Goal: Task Accomplishment & Management: Complete application form

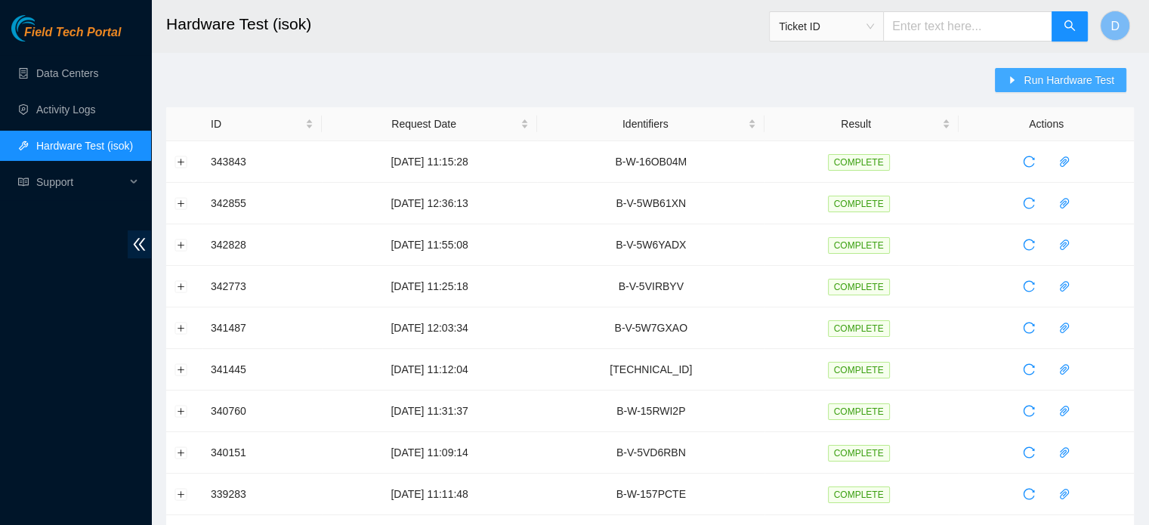
click at [1030, 73] on span "Run Hardware Test" at bounding box center [1068, 80] width 91 height 17
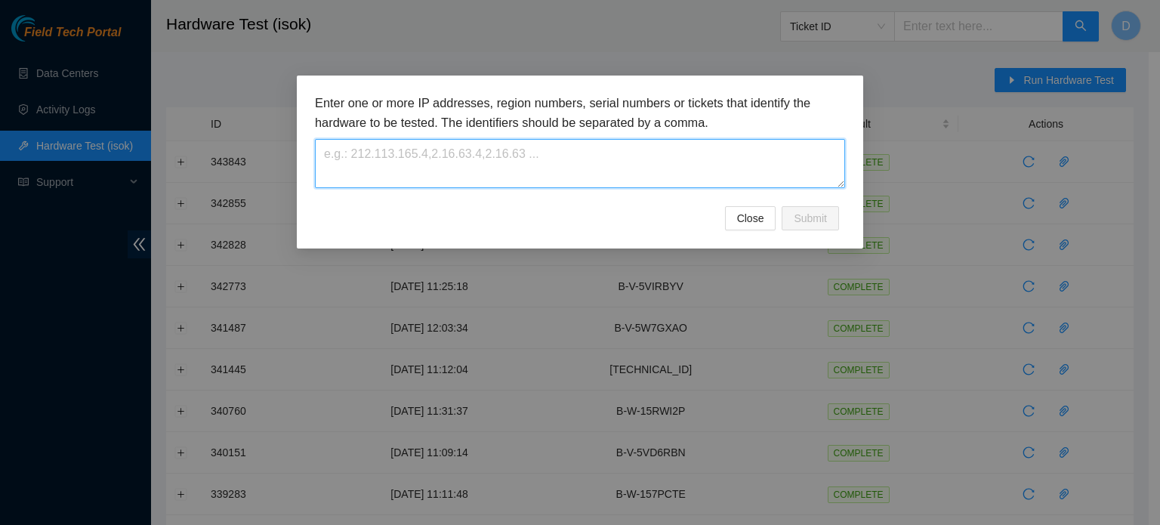
click at [498, 141] on textarea at bounding box center [580, 163] width 530 height 49
paste textarea "B-V-5WFWQ8X"
type textarea "B-V-5WFWQ8X"
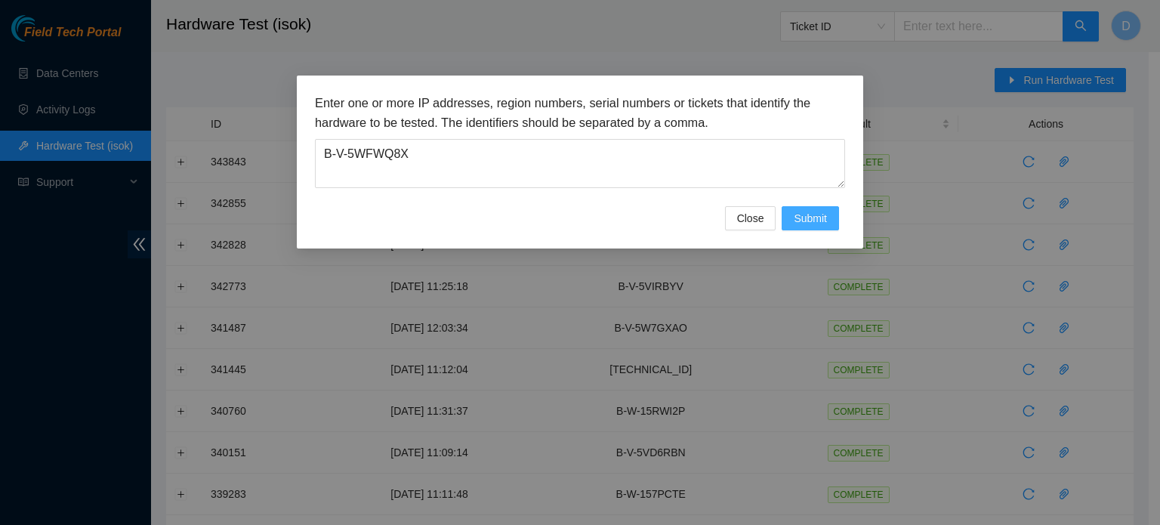
click at [810, 217] on span "Submit" at bounding box center [810, 218] width 33 height 17
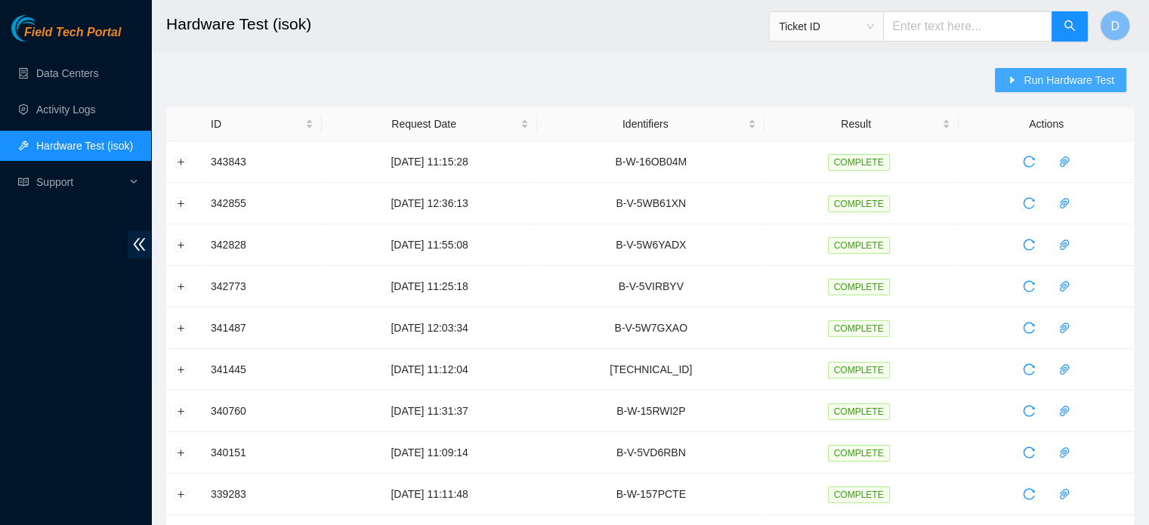
click at [1066, 74] on span "Run Hardware Test" at bounding box center [1068, 80] width 91 height 17
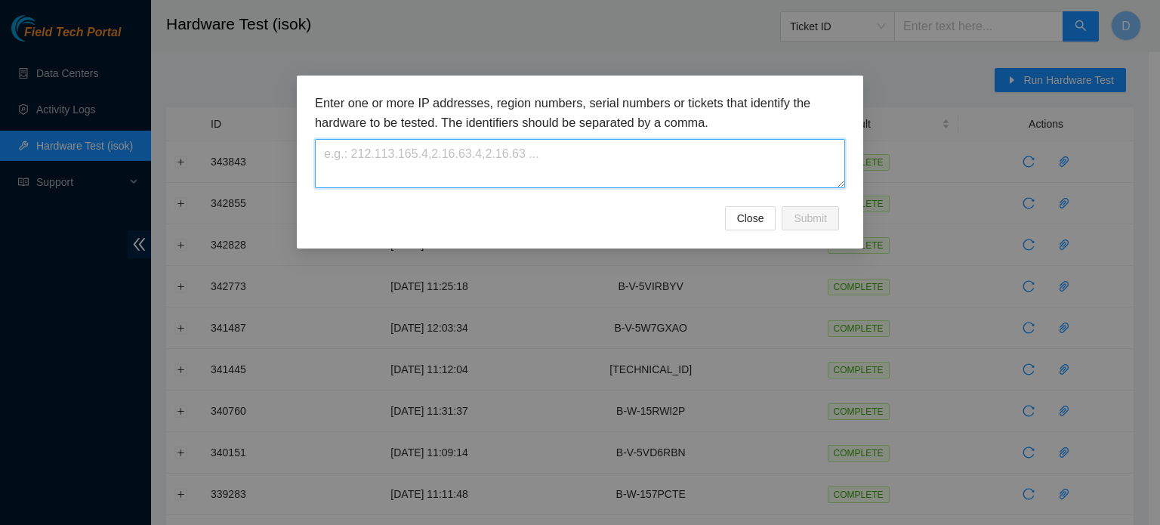
click at [598, 186] on textarea at bounding box center [580, 163] width 530 height 49
paste textarea "B-V-5WFWQ8X"
type textarea "B-V-5WFWQ8X"
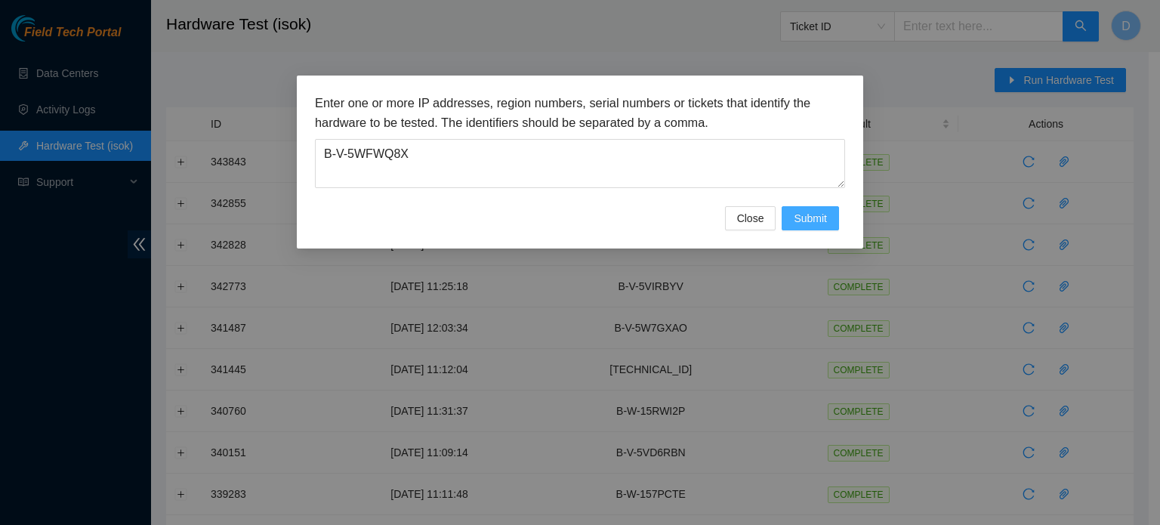
click at [813, 217] on span "Submit" at bounding box center [810, 218] width 33 height 17
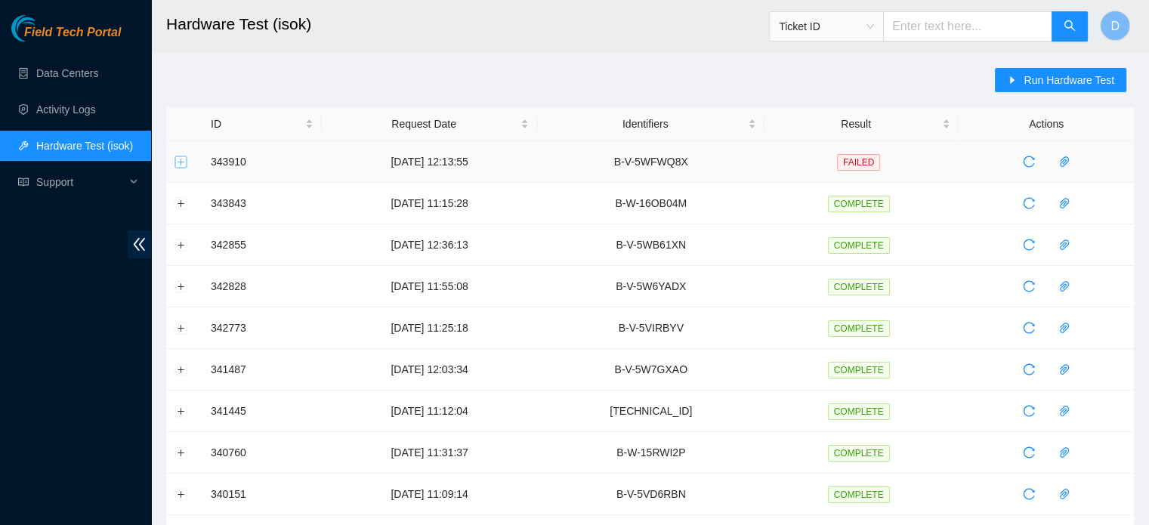
click at [182, 162] on button "Expand row" at bounding box center [181, 162] width 12 height 12
click at [181, 164] on button "Expand row" at bounding box center [181, 162] width 12 height 12
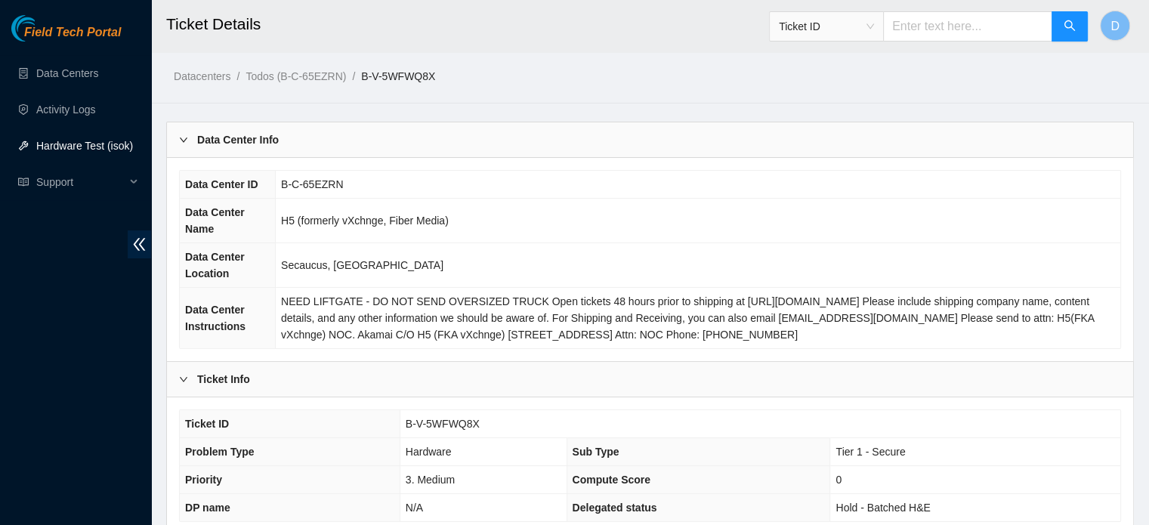
click at [109, 144] on link "Hardware Test (isok)" at bounding box center [84, 146] width 97 height 12
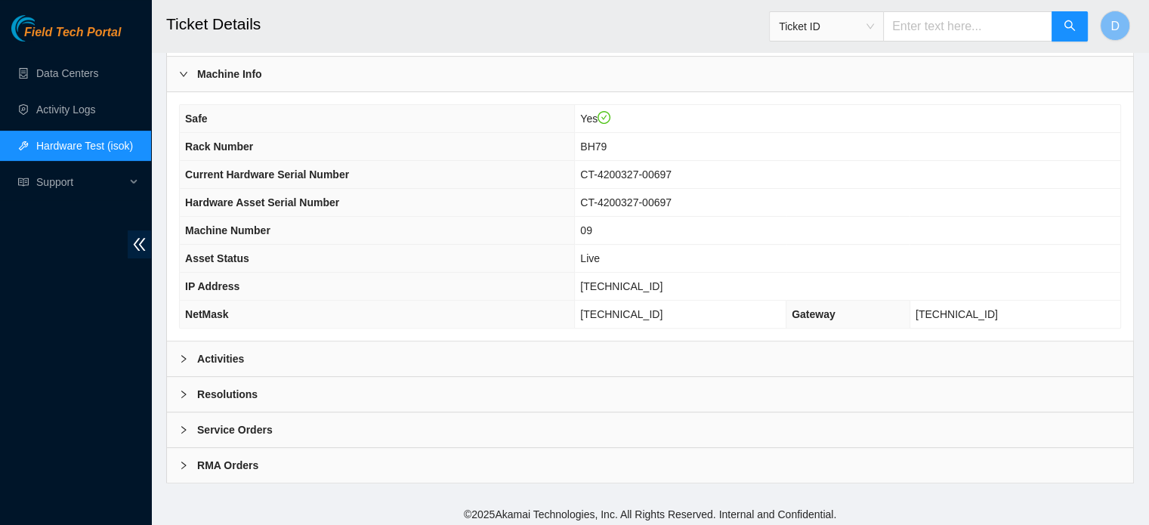
click at [455, 359] on div "Activities" at bounding box center [650, 358] width 966 height 35
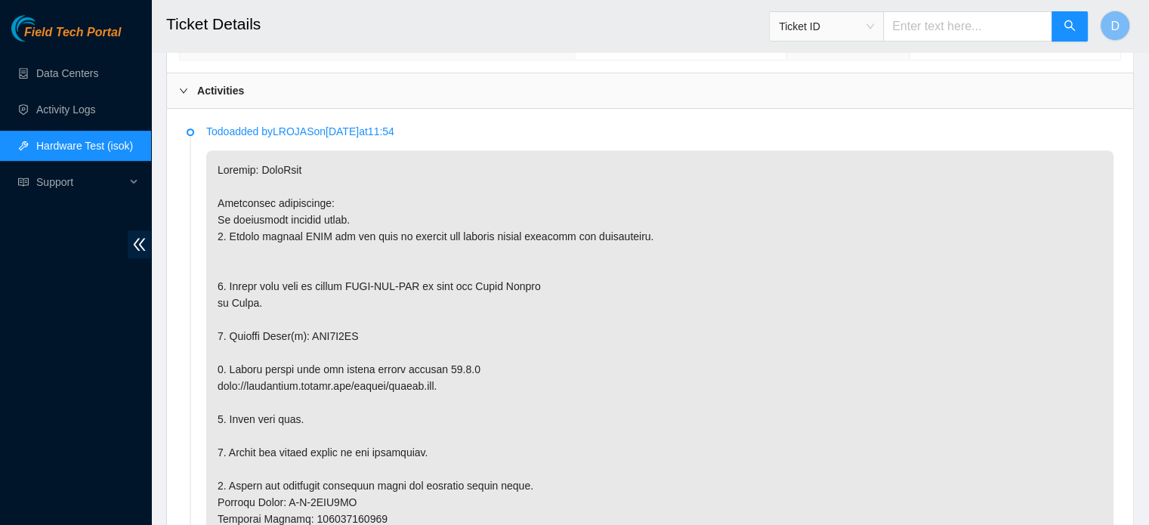
scroll to position [774, 0]
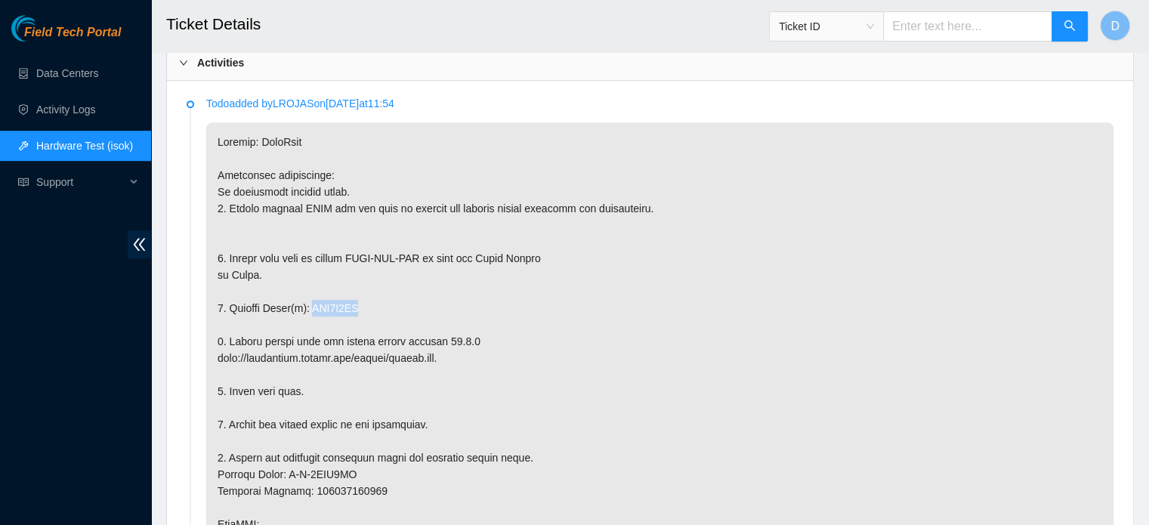
drag, startPoint x: 310, startPoint y: 302, endPoint x: 366, endPoint y: 298, distance: 56.8
click at [366, 298] on p at bounding box center [659, 532] width 907 height 820
copy p "WJG0H3CJ"
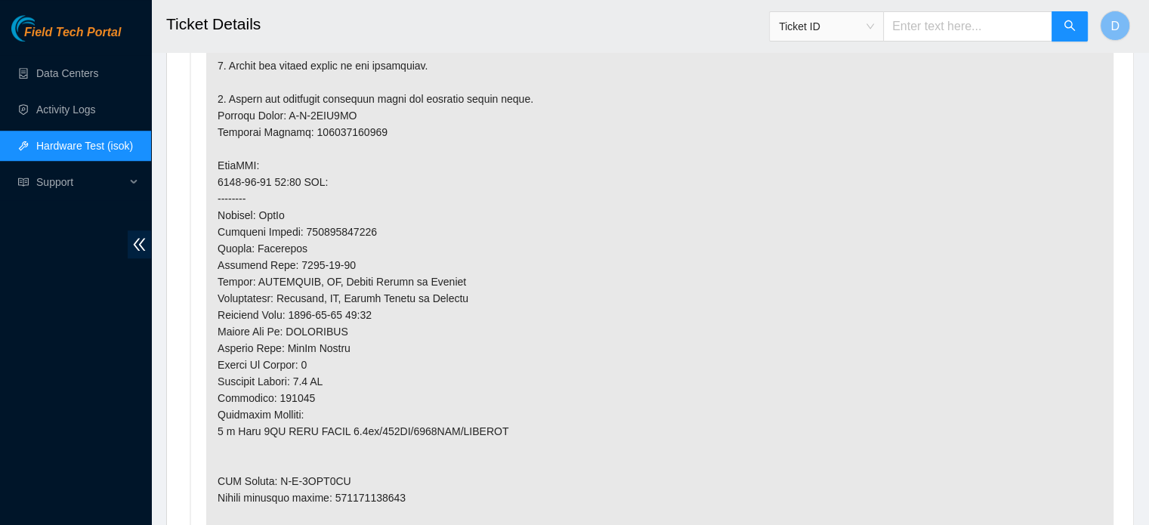
scroll to position [1148, 0]
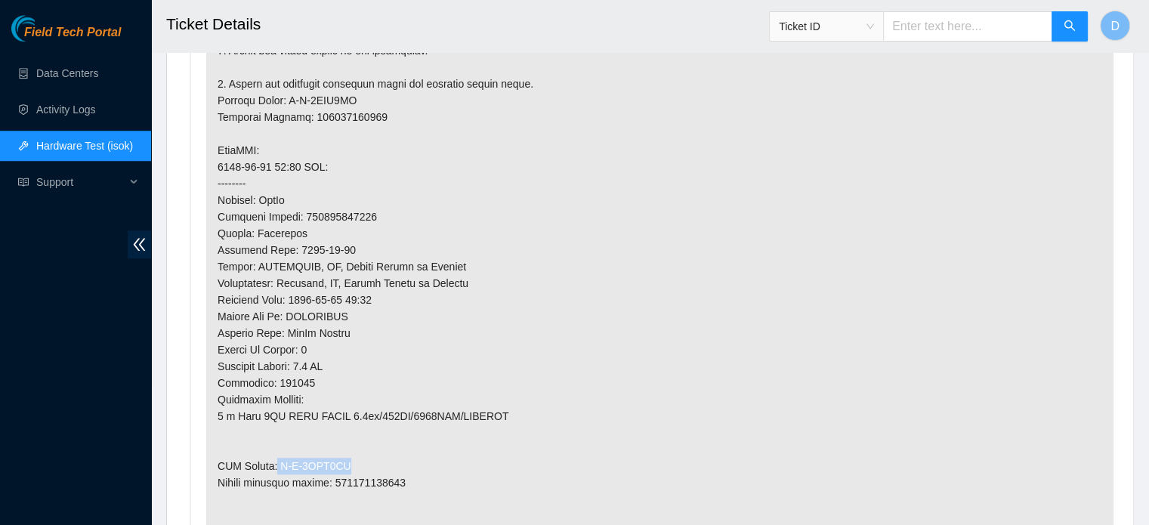
drag, startPoint x: 276, startPoint y: 459, endPoint x: 366, endPoint y: 458, distance: 89.9
click at [366, 458] on p at bounding box center [659, 158] width 907 height 820
copy p "B-V-5WFQ3DW"
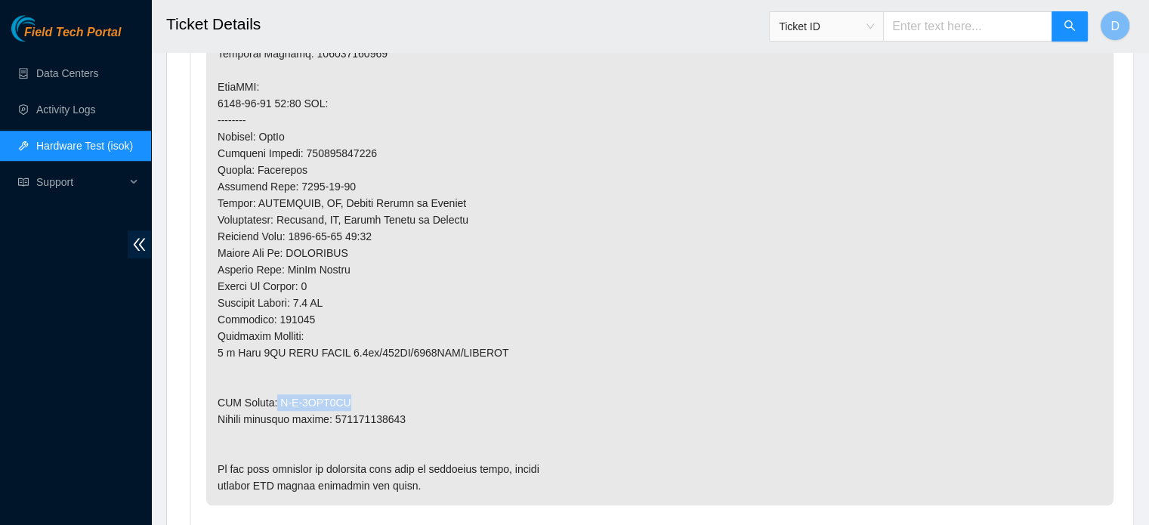
scroll to position [1218, 0]
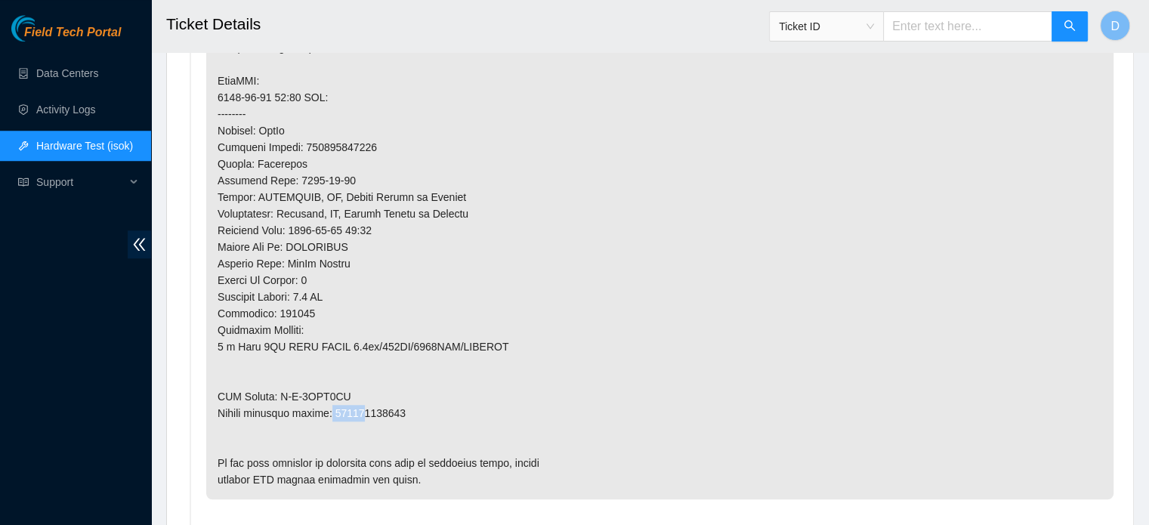
drag, startPoint x: 331, startPoint y: 410, endPoint x: 361, endPoint y: 409, distance: 30.2
click at [361, 409] on p at bounding box center [659, 89] width 907 height 820
click at [335, 407] on p at bounding box center [659, 89] width 907 height 820
drag, startPoint x: 335, startPoint y: 407, endPoint x: 405, endPoint y: 403, distance: 70.3
click at [405, 403] on p at bounding box center [659, 89] width 907 height 820
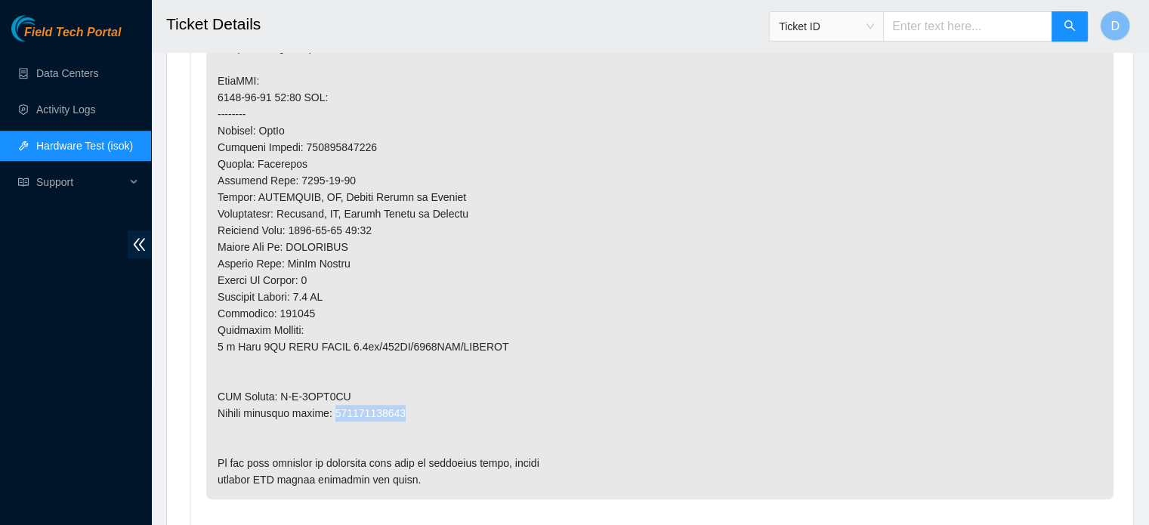
copy p "463470060513"
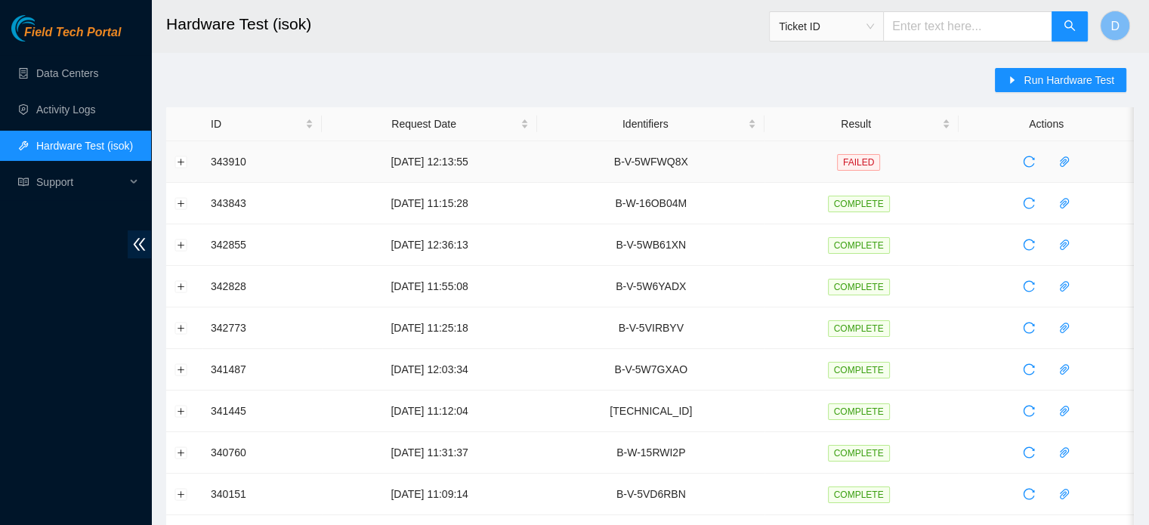
click at [171, 165] on td at bounding box center [184, 162] width 36 height 42
click at [180, 162] on button "Expand row" at bounding box center [181, 162] width 12 height 12
click at [1065, 159] on icon "paper-clip" at bounding box center [1064, 162] width 12 height 12
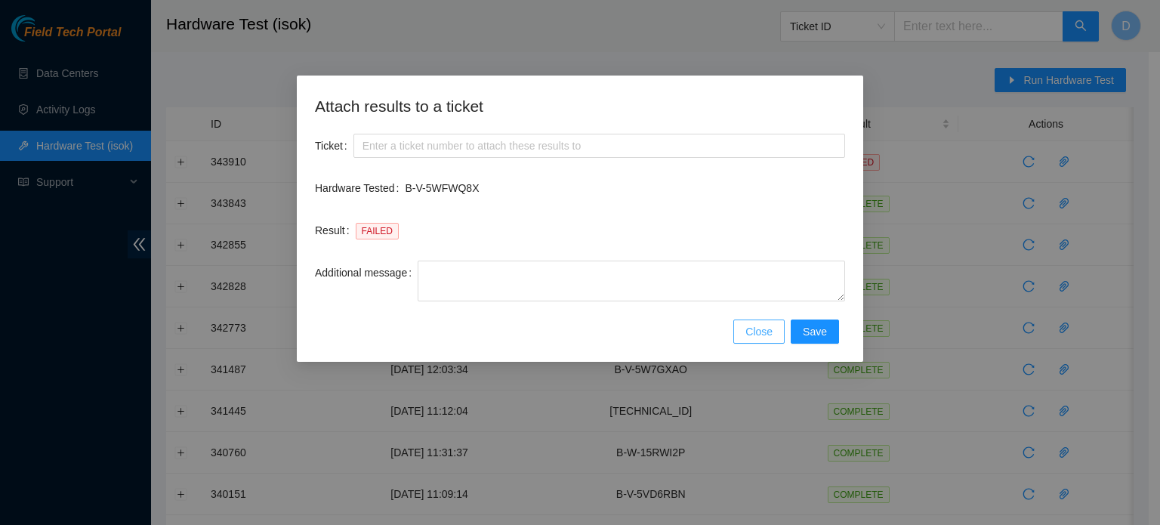
click at [762, 333] on span "Close" at bounding box center [758, 331] width 27 height 17
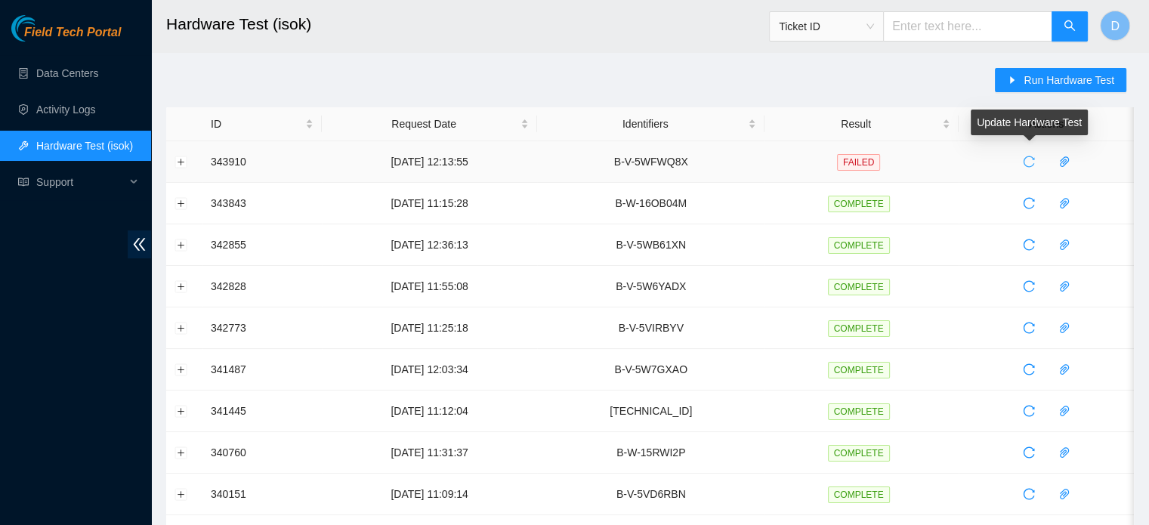
click at [1026, 159] on icon "reload" at bounding box center [1029, 162] width 12 height 12
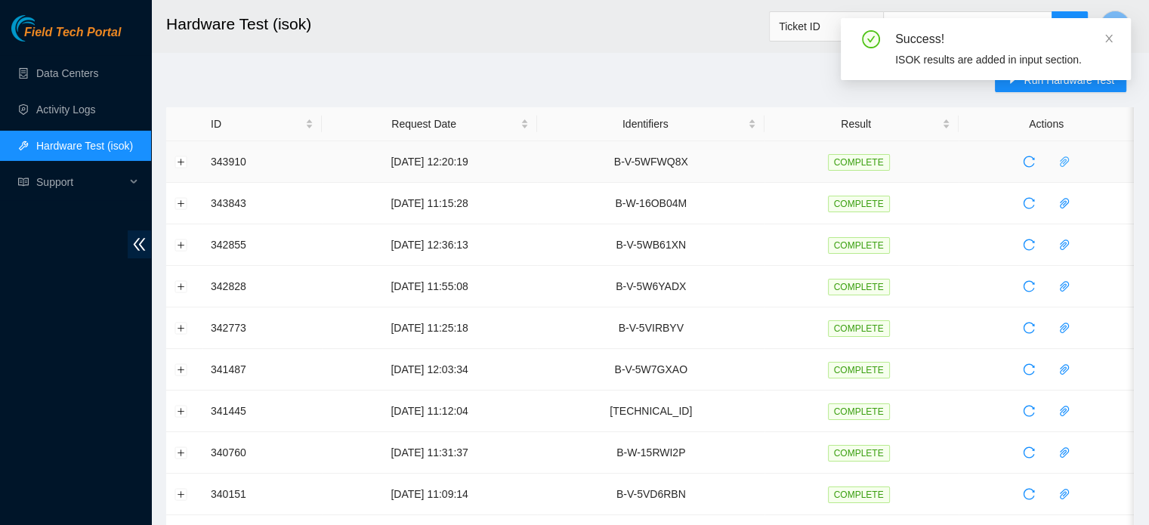
click at [1062, 162] on icon "paper-clip" at bounding box center [1064, 162] width 12 height 12
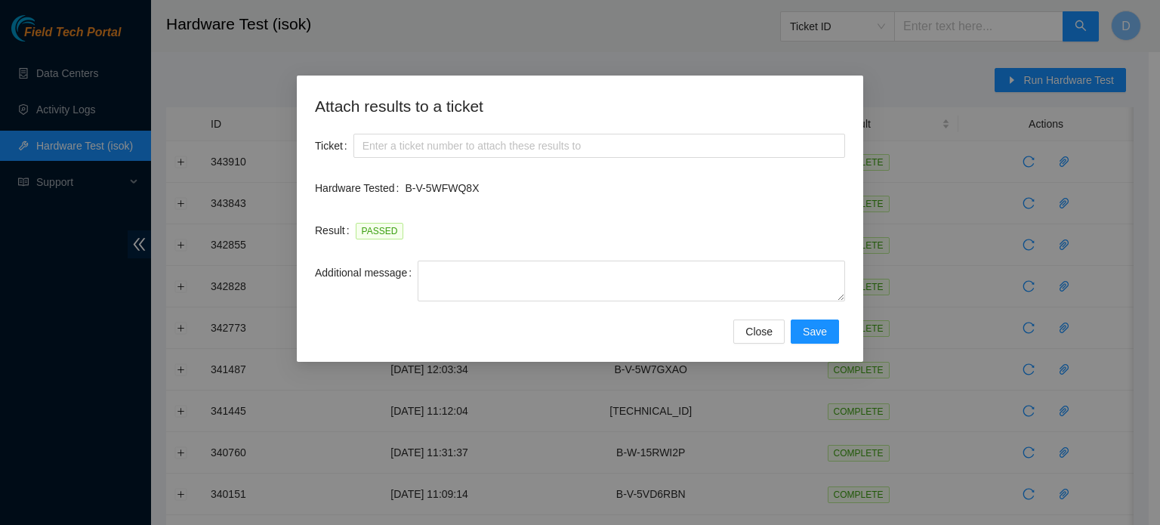
click at [439, 159] on div "Ticket" at bounding box center [580, 155] width 530 height 42
click at [426, 145] on input "Ticket" at bounding box center [599, 146] width 492 height 24
paste input "B-V-5WFWQ8X"
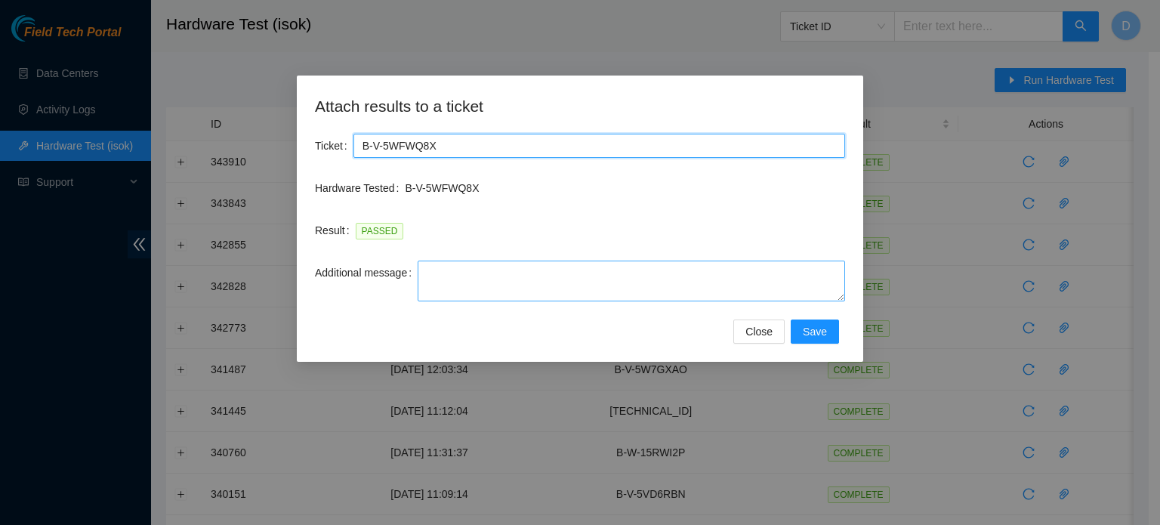
type input "B-V-5WFWQ8X"
click at [472, 298] on textarea "Additional message" at bounding box center [631, 281] width 427 height 41
paste textarea "-Safely powered down machine -Remove broken disk s/n: ( ) and replaced it with …"
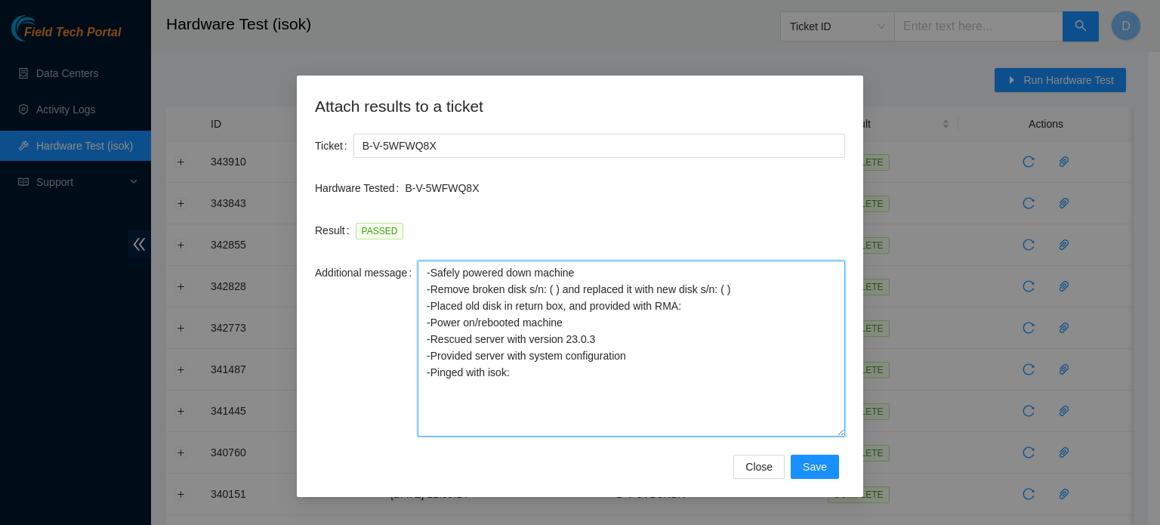
drag, startPoint x: 838, startPoint y: 295, endPoint x: 837, endPoint y: 438, distance: 143.5
click at [837, 437] on textarea "-Safely powered down machine -Remove broken disk s/n: ( ) and replaced it with …" at bounding box center [631, 349] width 427 height 176
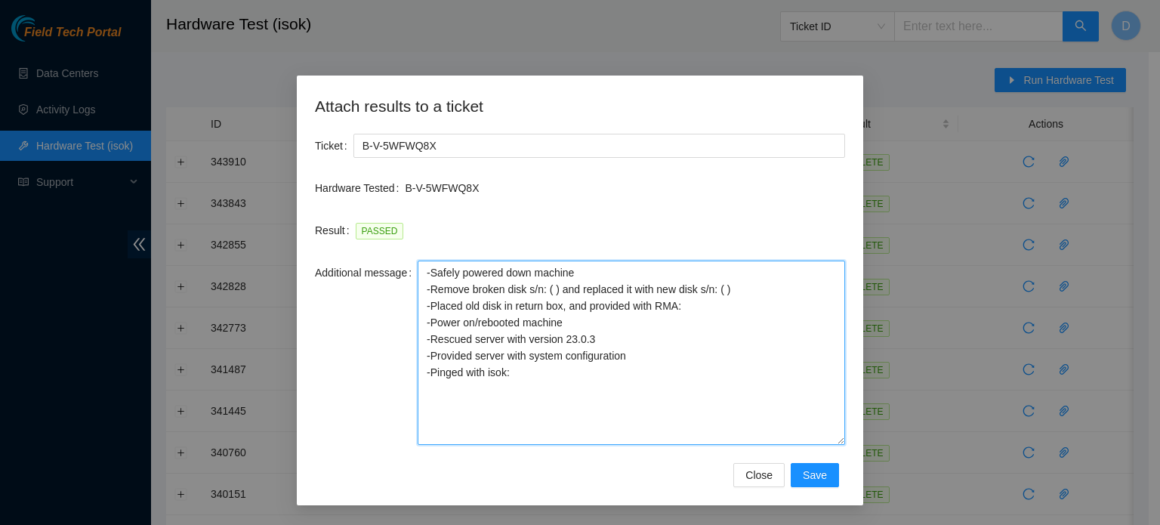
click at [719, 295] on textarea "-Safely powered down machine -Remove broken disk s/n: ( ) and replaced it with …" at bounding box center [631, 353] width 427 height 184
click at [724, 289] on textarea "-Safely powered down machine -Remove broken disk s/n: ( ) and replaced it with …" at bounding box center [631, 353] width 427 height 184
paste textarea "Z1Z8QMWB"
click at [553, 293] on textarea "-Safely powered down machine -Remove broken disk s/n: ( ) and replaced it with …" at bounding box center [631, 353] width 427 height 184
paste textarea "WJG0H3CJ"
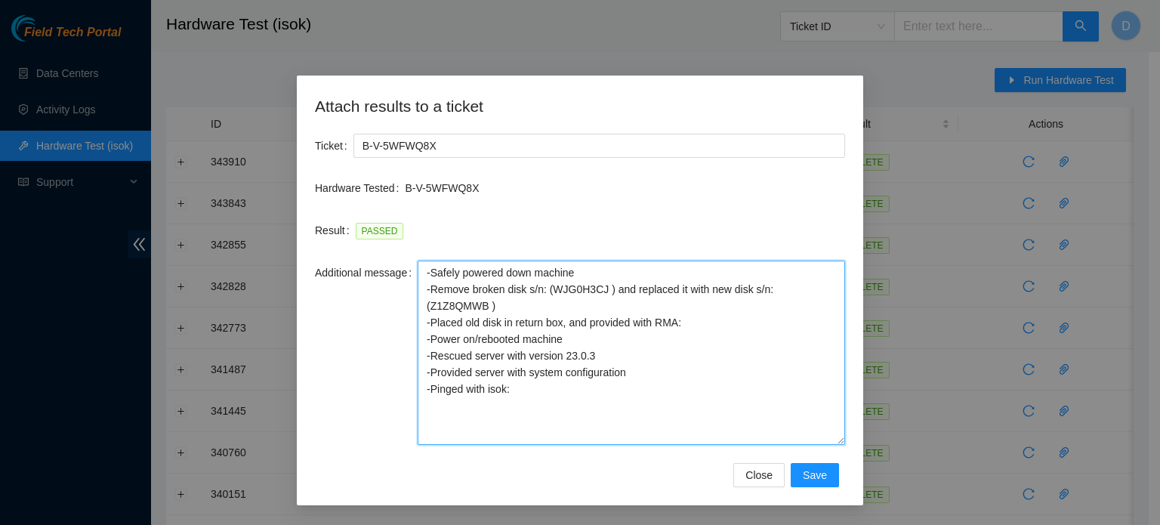
click at [684, 322] on textarea "-Safely powered down machine -Remove broken disk s/n: (WJG0H3CJ ) and replaced …" at bounding box center [631, 353] width 427 height 184
paste textarea "B-V-5WFQ3DW"
type textarea "-Safely powered down machine -Remove broken disk s/n: (WJG0H3CJ ) and replaced …"
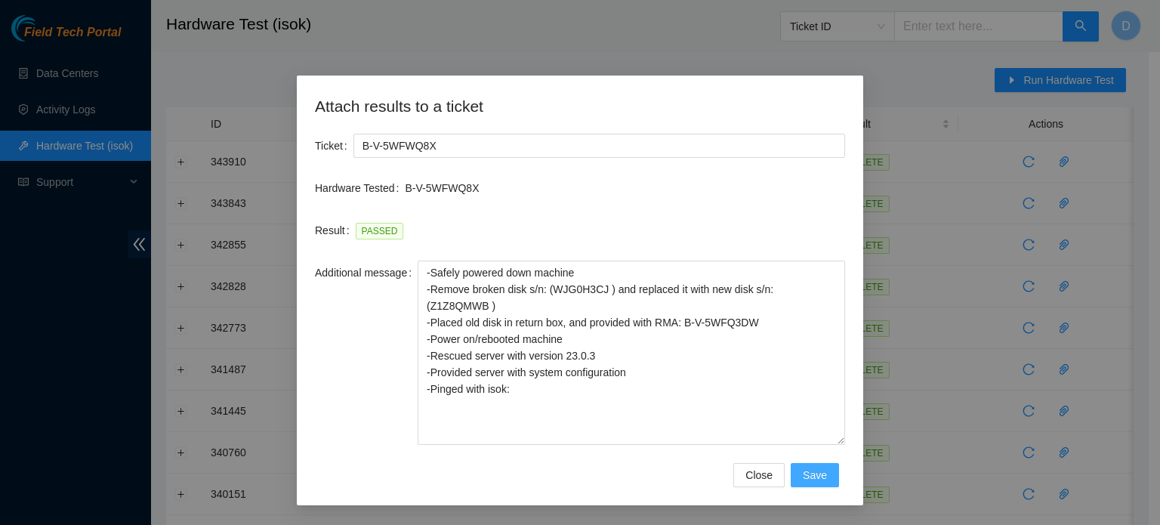
click at [828, 474] on button "Save" at bounding box center [815, 475] width 48 height 24
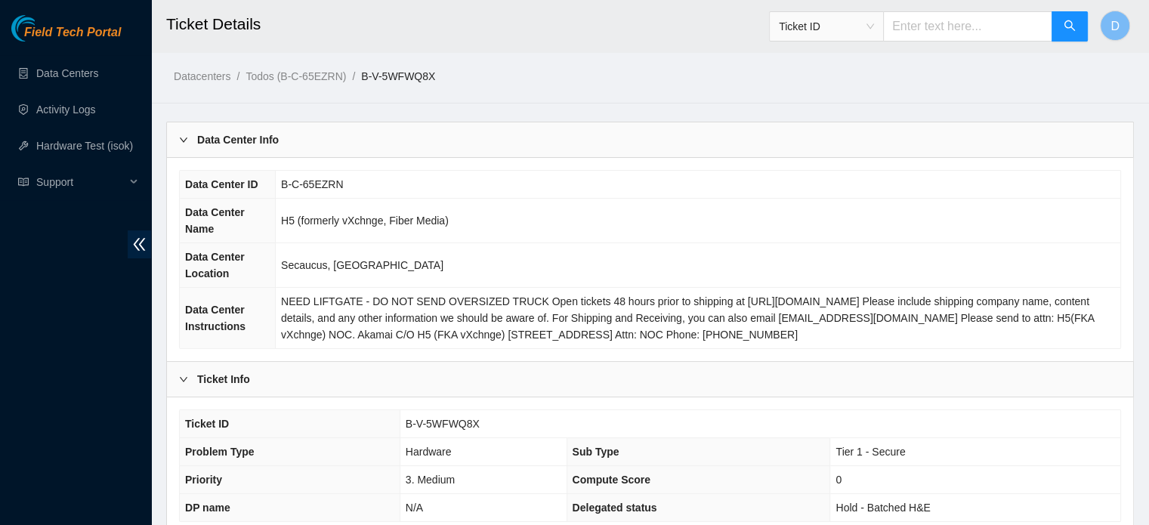
scroll to position [478, 0]
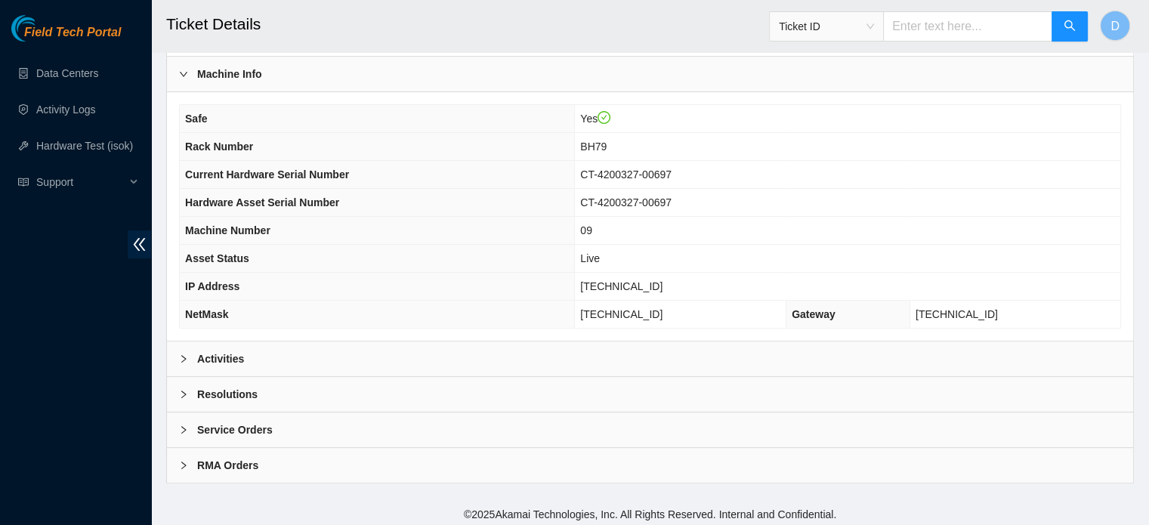
click at [264, 334] on div "Safe Yes Rack Number BH79 Current Hardware Serial Number CT-4200327-00697 Hardw…" at bounding box center [650, 216] width 966 height 248
click at [260, 341] on div "Activities" at bounding box center [650, 358] width 966 height 35
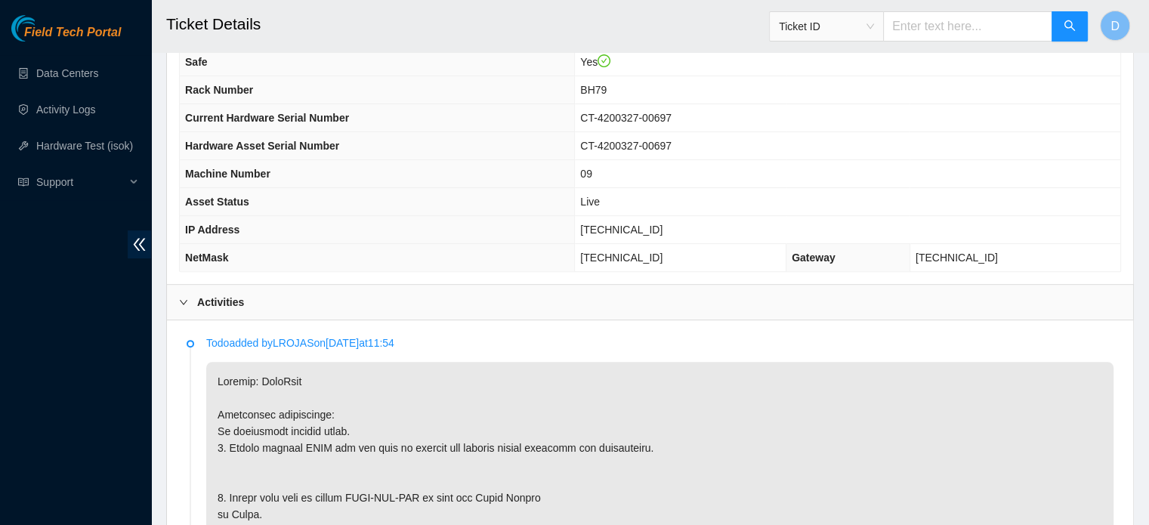
click at [248, 301] on div "Activities" at bounding box center [650, 302] width 966 height 35
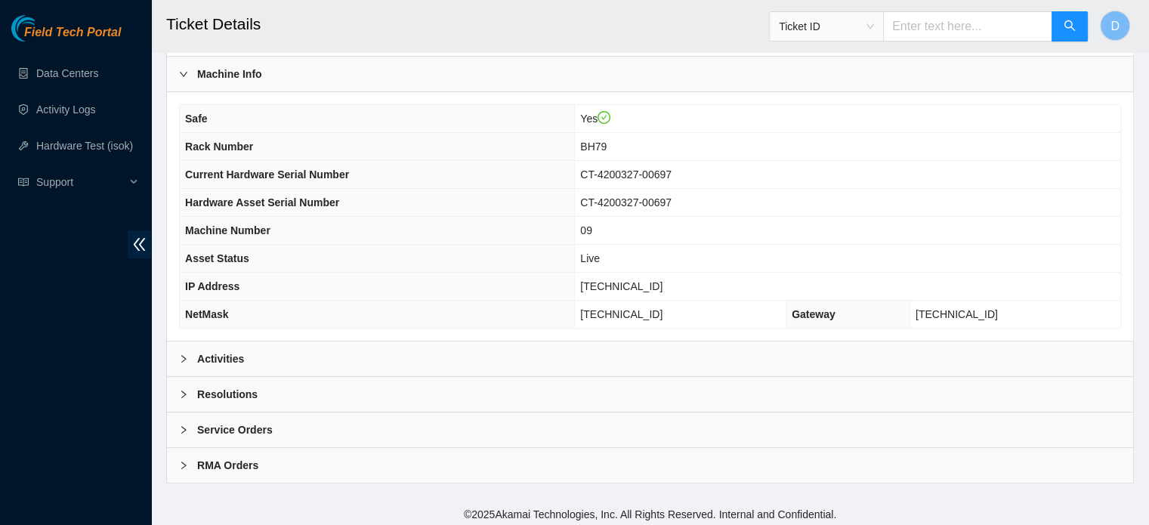
click at [212, 386] on b "Resolutions" at bounding box center [227, 394] width 60 height 17
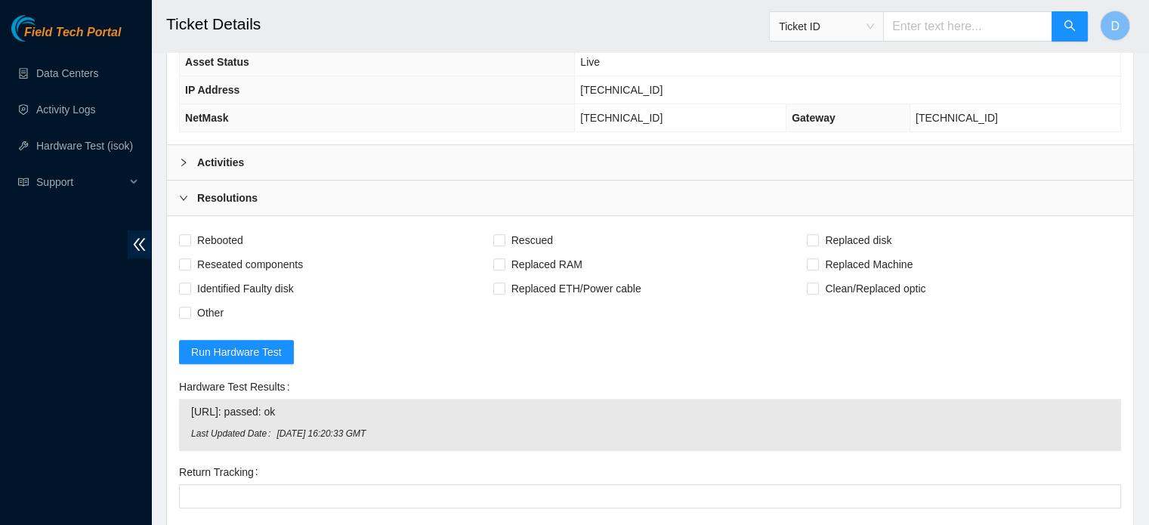
scroll to position [723, 0]
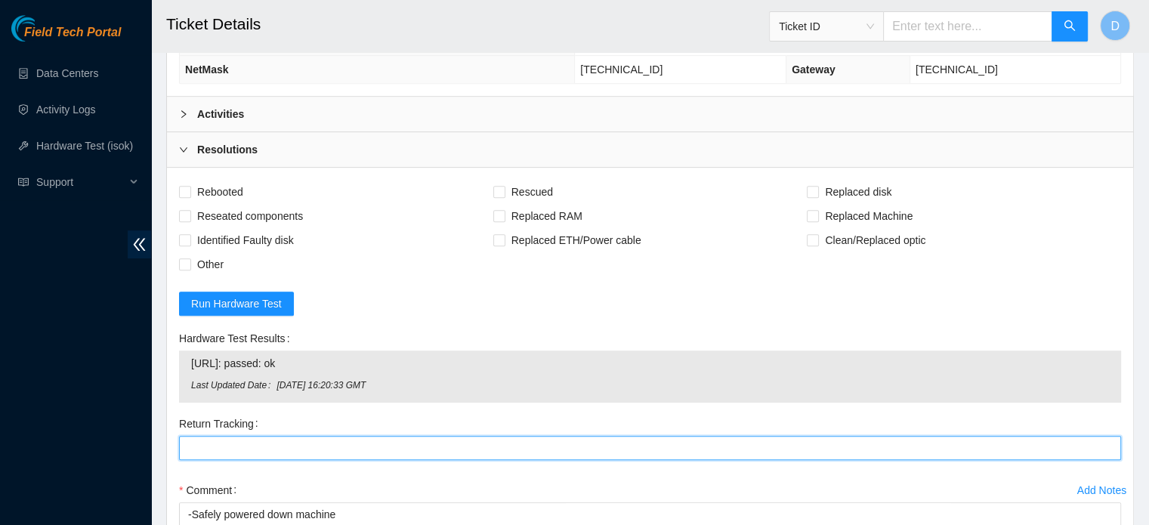
click at [237, 439] on Tracking "Return Tracking" at bounding box center [650, 448] width 942 height 24
paste Tracking "463470060513"
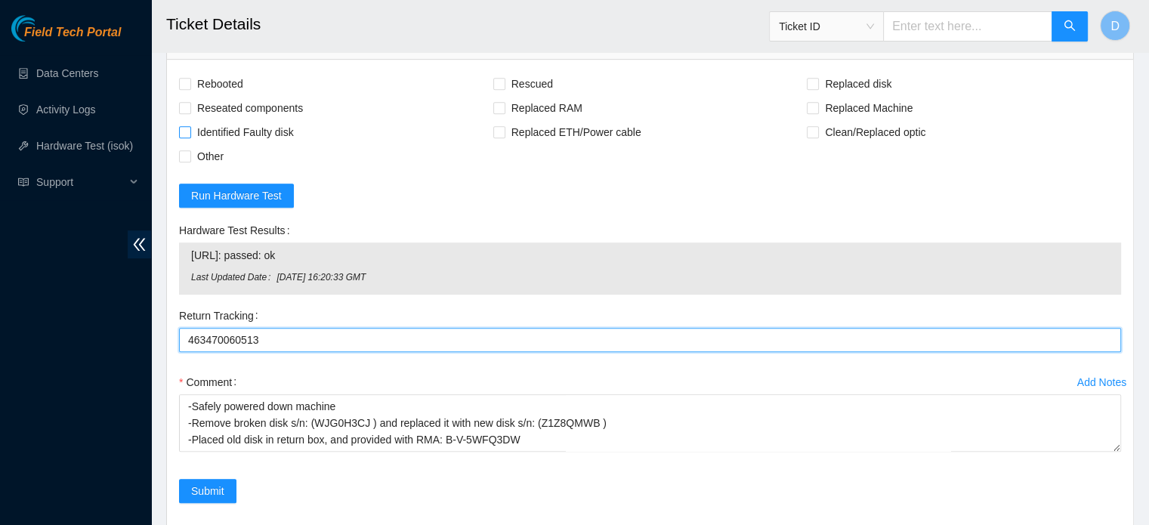
scroll to position [831, 0]
type Tracking "463470060513"
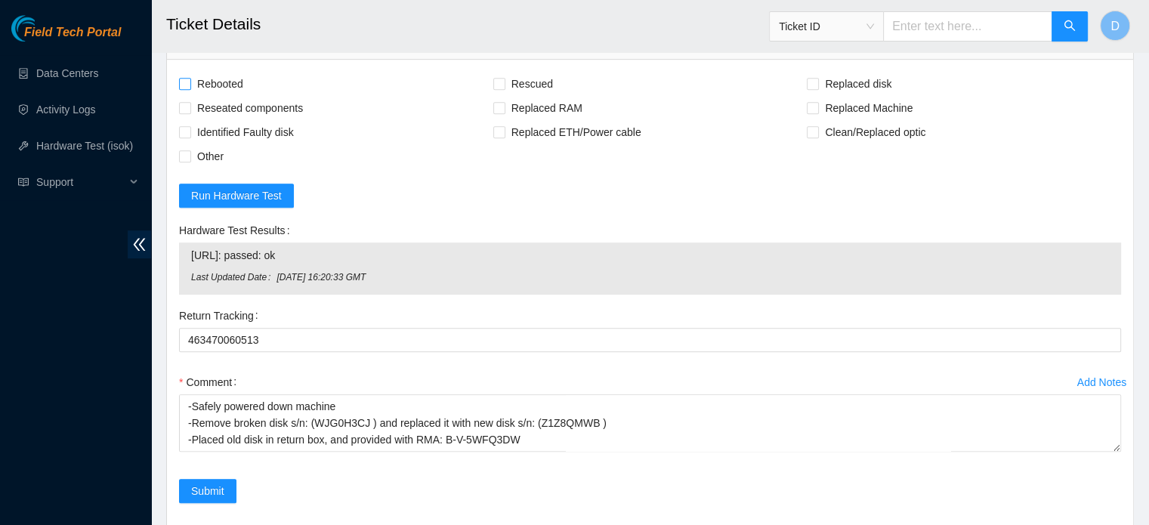
click at [233, 72] on span "Rebooted" at bounding box center [220, 84] width 58 height 24
click at [190, 78] on input "Rebooted" at bounding box center [184, 83] width 11 height 11
checkbox input "true"
click at [529, 86] on span "Rescued" at bounding box center [532, 84] width 54 height 24
click at [504, 86] on input "Rescued" at bounding box center [498, 83] width 11 height 11
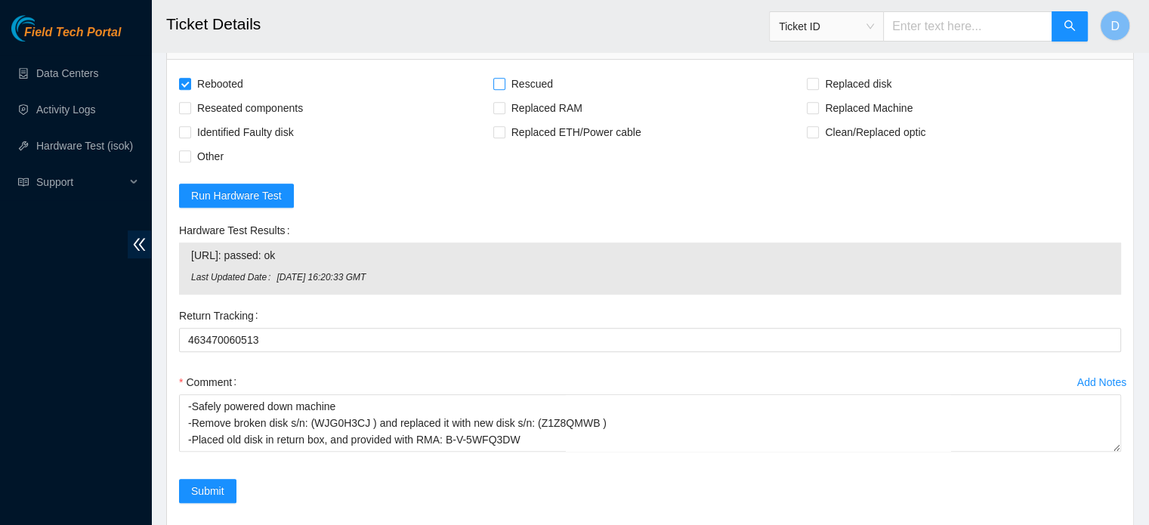
checkbox input "true"
click at [813, 78] on input "Replaced disk" at bounding box center [812, 83] width 11 height 11
checkbox input "true"
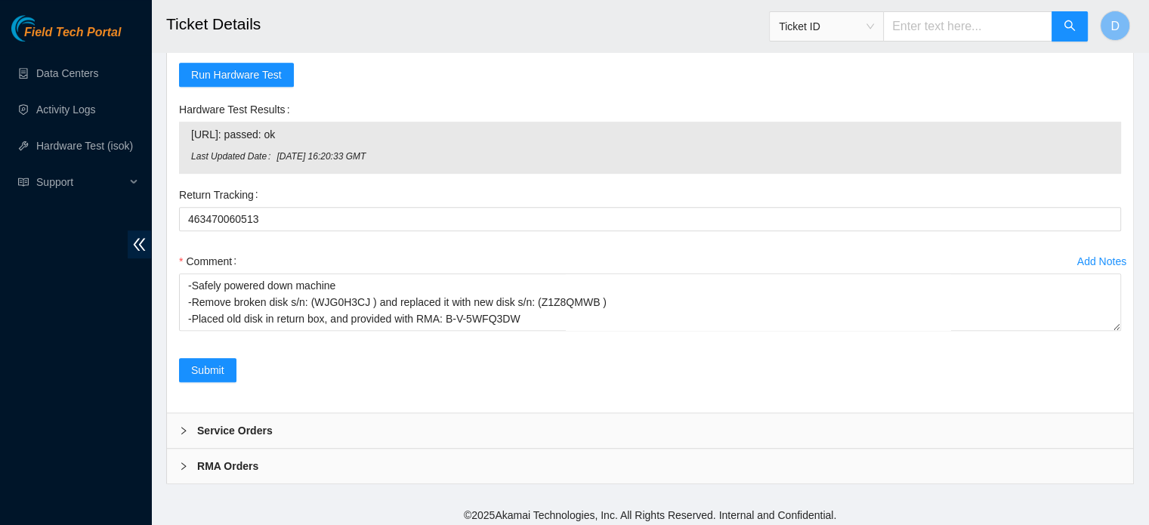
scroll to position [952, 0]
click at [205, 362] on span "Submit" at bounding box center [207, 370] width 33 height 17
